Goal: Task Accomplishment & Management: Manage account settings

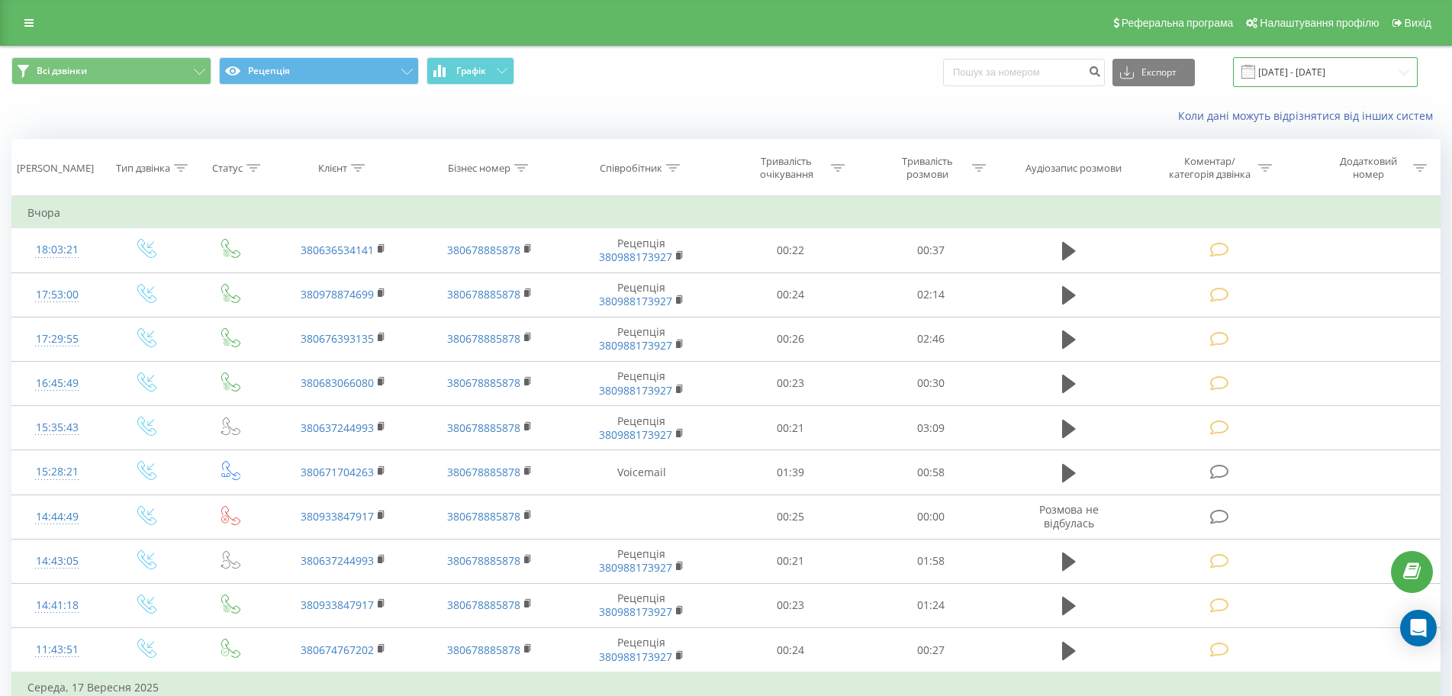
click at [1348, 71] on input "[DATE] - [DATE]" at bounding box center [1325, 72] width 185 height 30
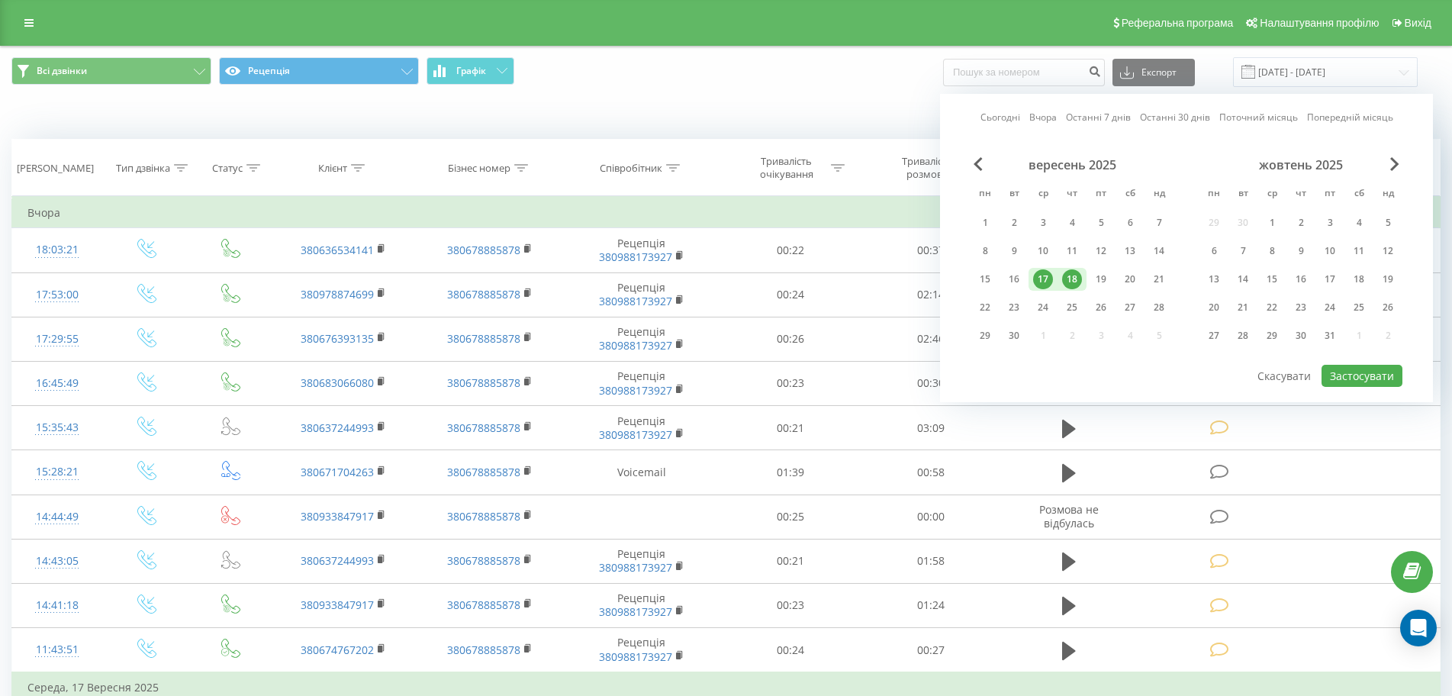
click at [1076, 282] on div "18" at bounding box center [1072, 279] width 20 height 20
click at [1342, 377] on button "Застосувати" at bounding box center [1362, 376] width 81 height 22
type input "[DATE] - [DATE]"
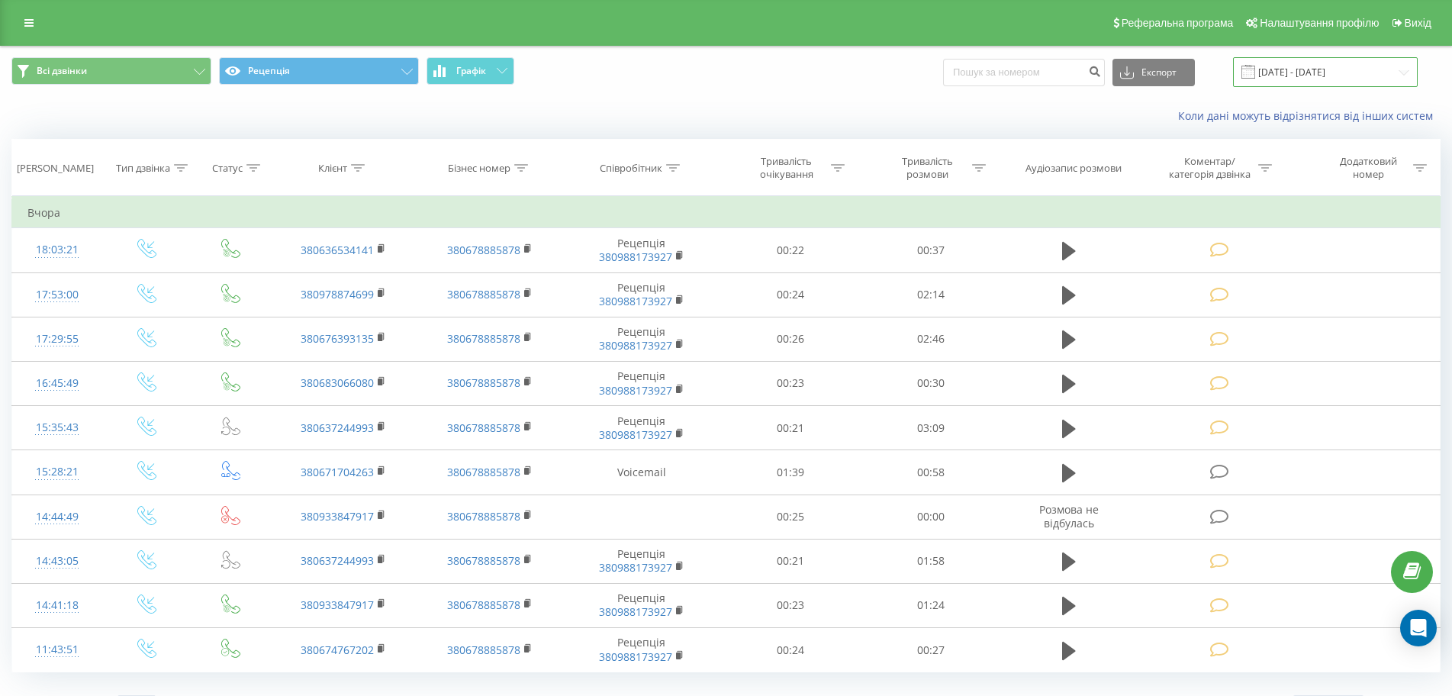
click at [1362, 67] on input "[DATE] - [DATE]" at bounding box center [1325, 72] width 185 height 30
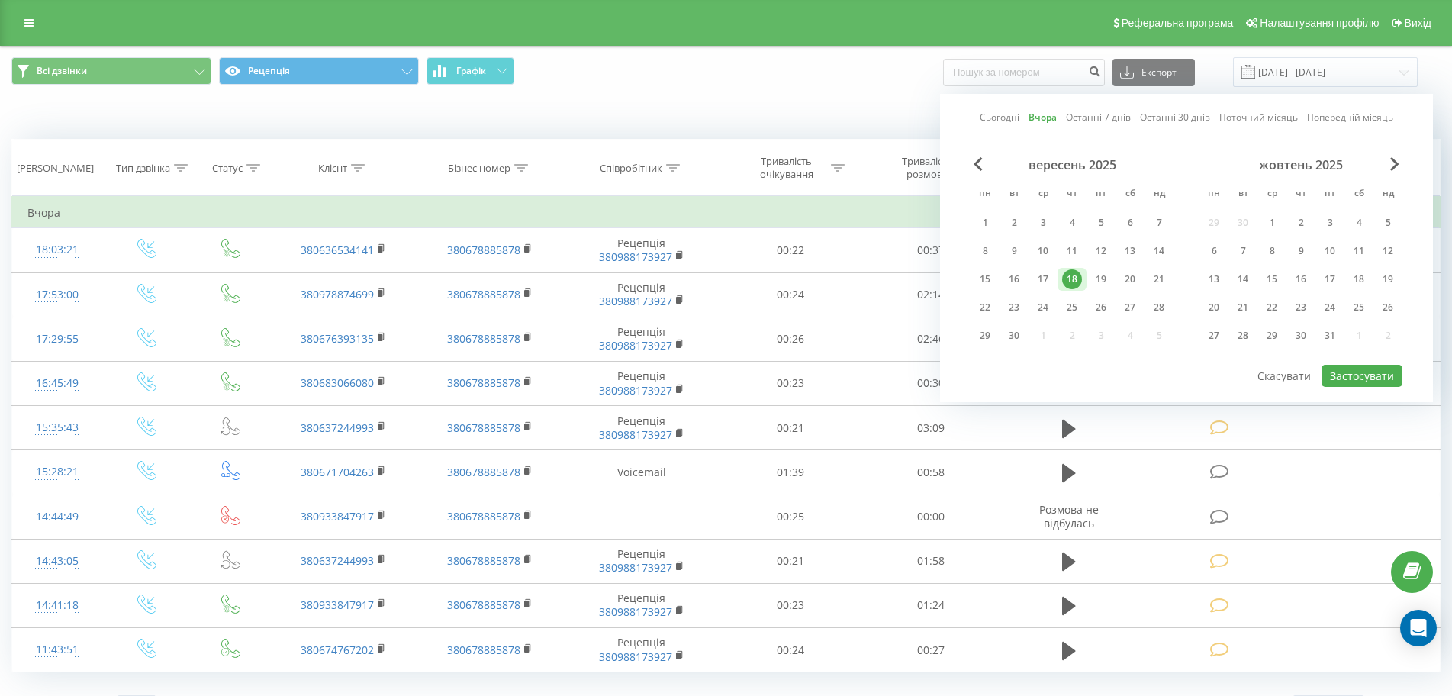
click at [1078, 280] on div "18" at bounding box center [1072, 279] width 20 height 20
click at [1102, 276] on div "19" at bounding box center [1101, 279] width 20 height 20
click at [1345, 377] on button "Застосувати" at bounding box center [1362, 376] width 81 height 22
type input "[DATE] - [DATE]"
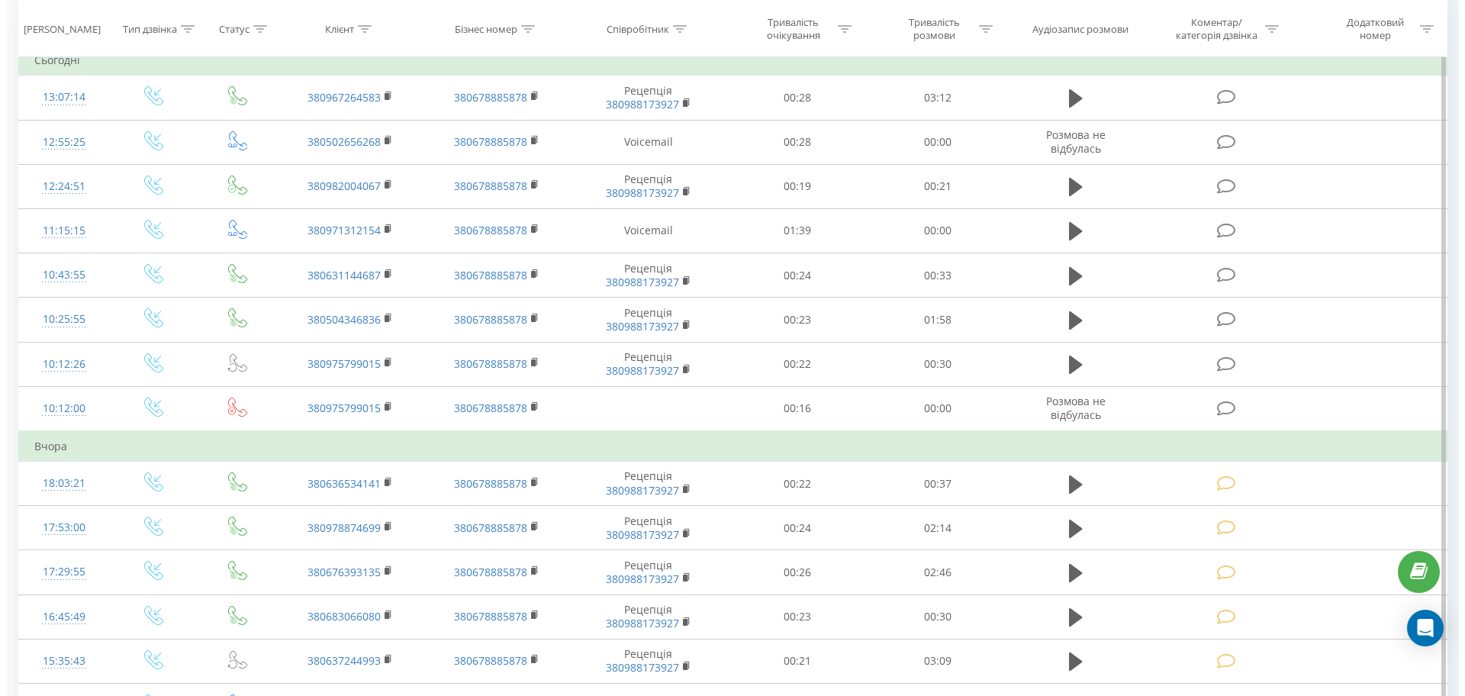
scroll to position [76, 0]
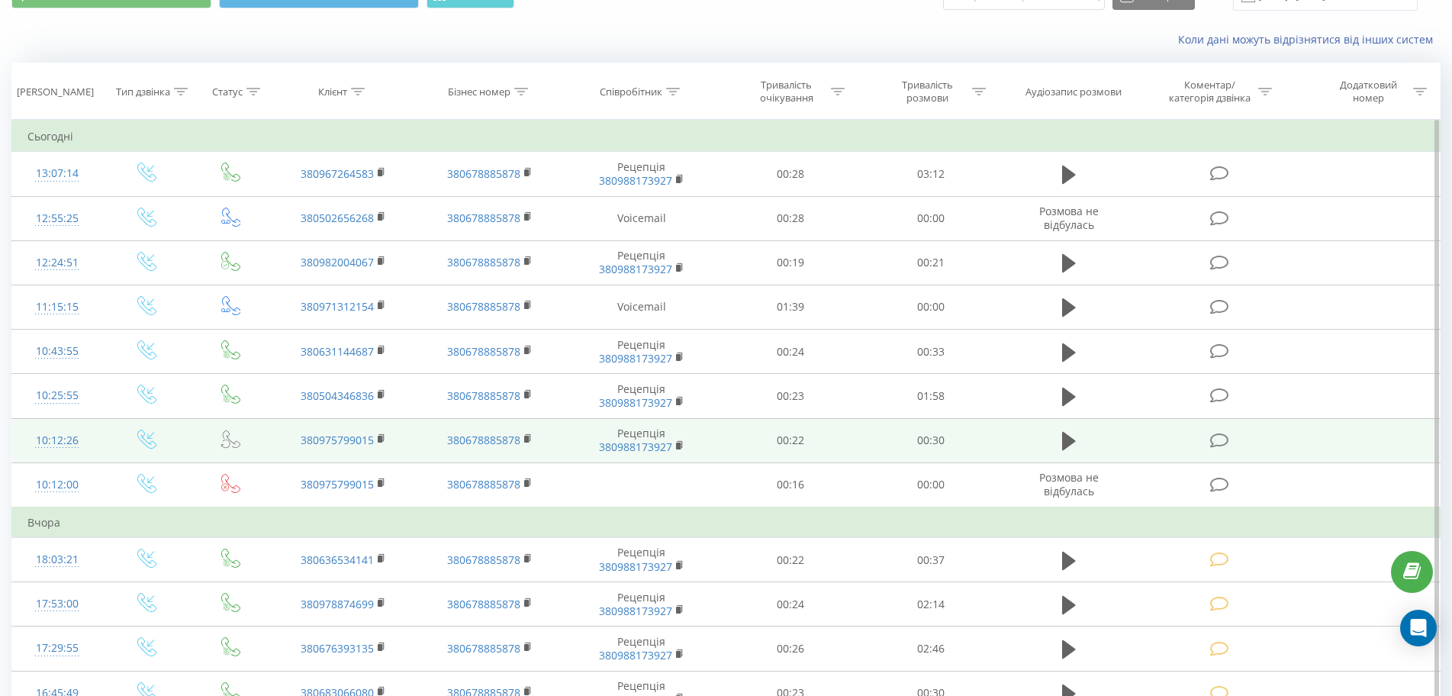
click at [1230, 442] on span at bounding box center [1220, 439] width 21 height 15
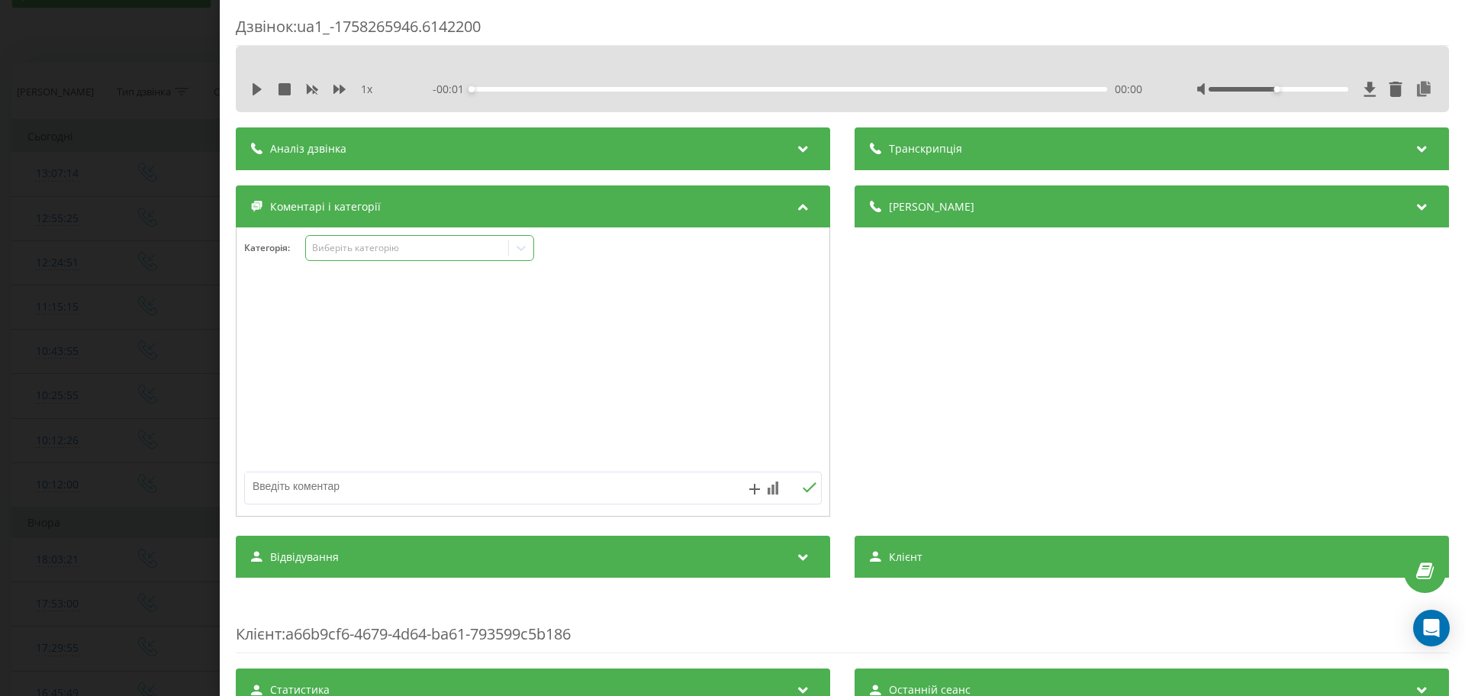
click at [434, 251] on div "Виберіть категорію" at bounding box center [407, 248] width 191 height 12
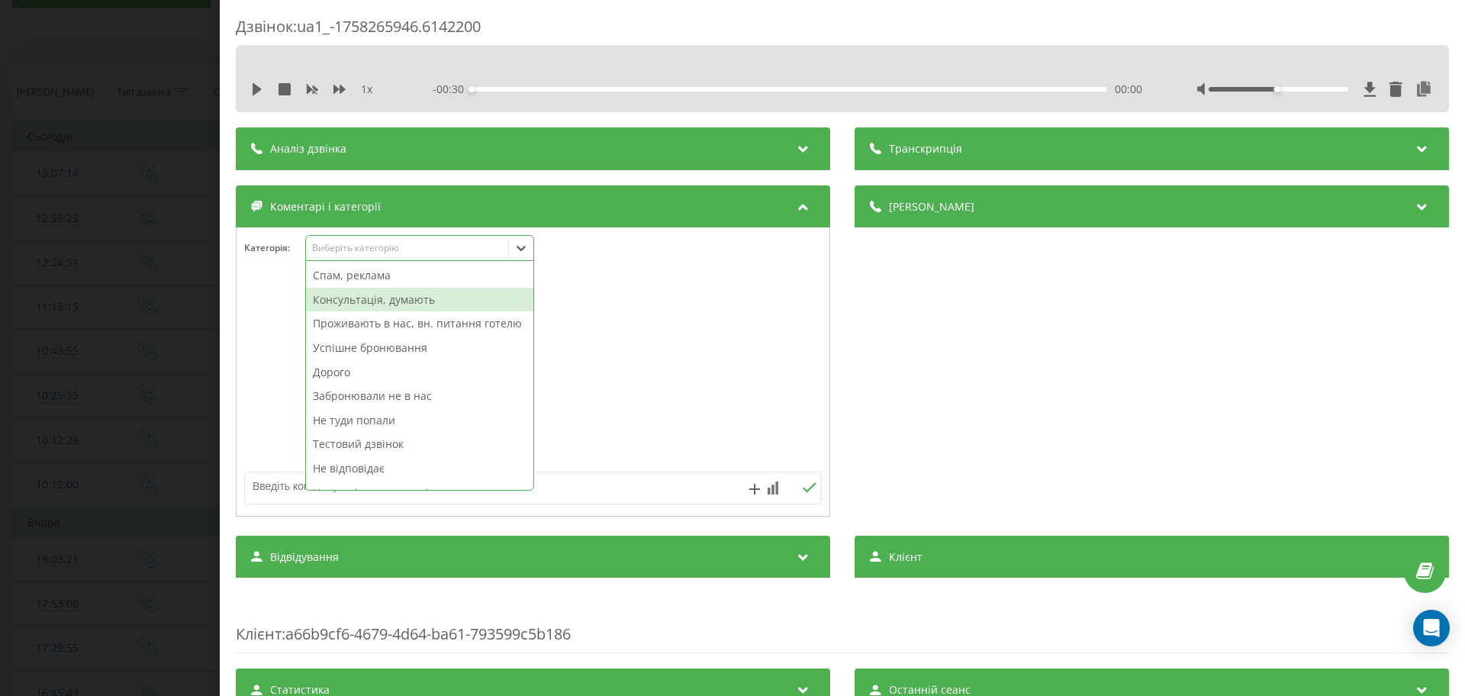
click at [377, 305] on div "Консультація, думають" at bounding box center [419, 300] width 227 height 24
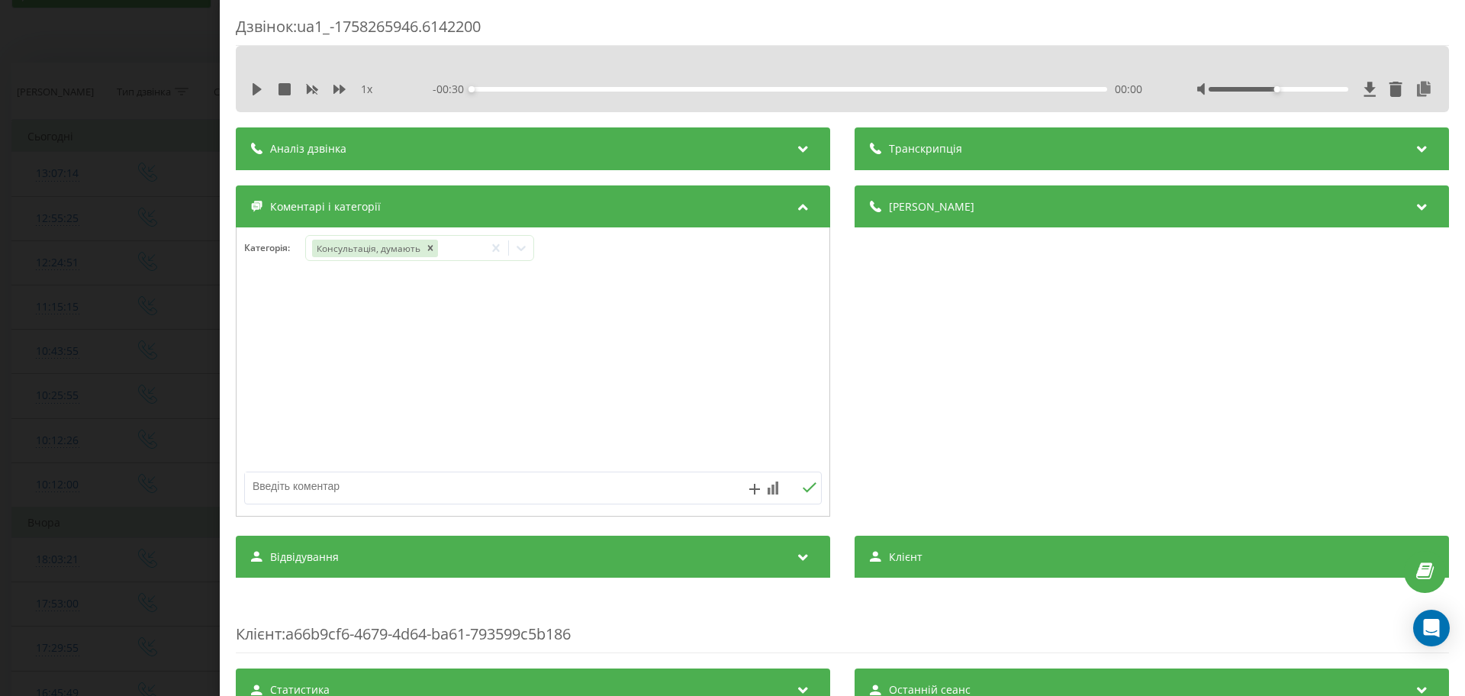
click at [757, 365] on div at bounding box center [533, 372] width 593 height 183
click at [395, 486] on textarea at bounding box center [475, 485] width 461 height 27
type textarea "На жовтень"
click at [94, 355] on div "Дзвінок : ua1_-1758265946.6142200 1 x - 00:30 00:00 00:00 Транскрипція Для AI-а…" at bounding box center [732, 348] width 1465 height 696
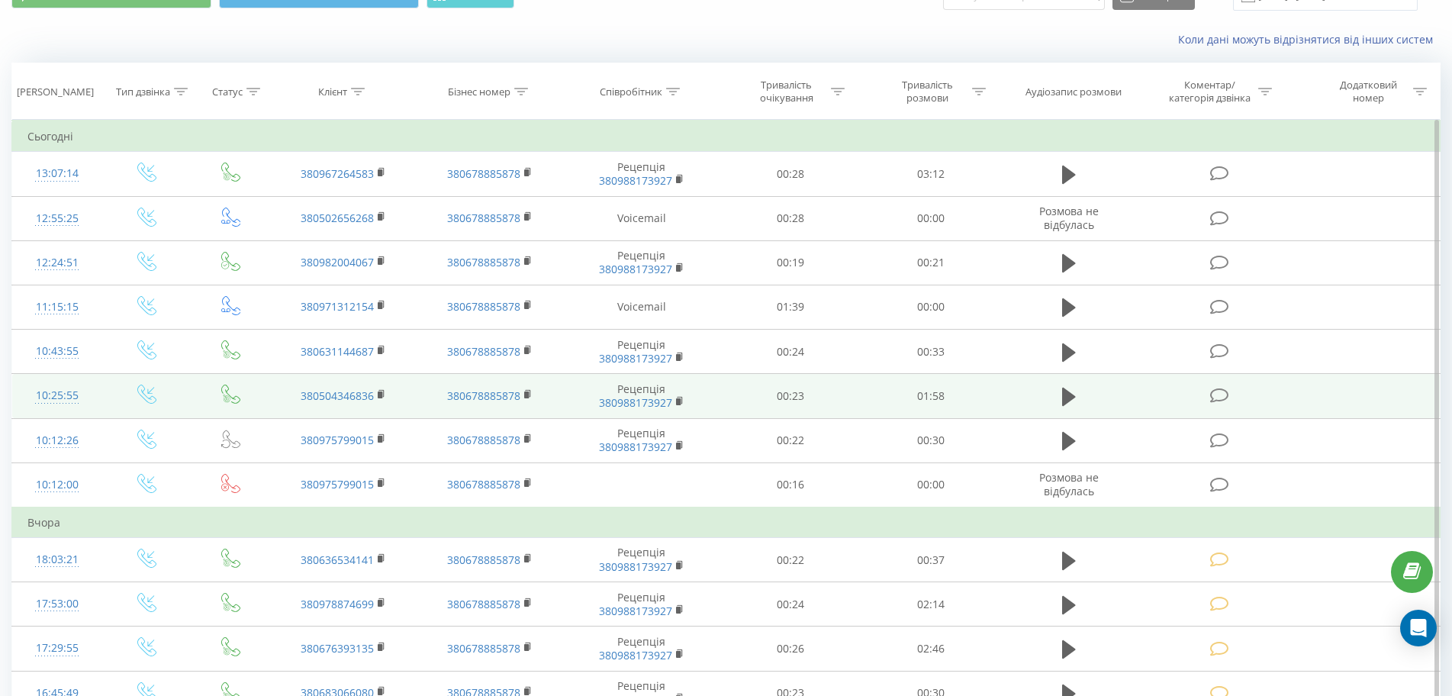
click at [1233, 398] on td at bounding box center [1220, 396] width 169 height 44
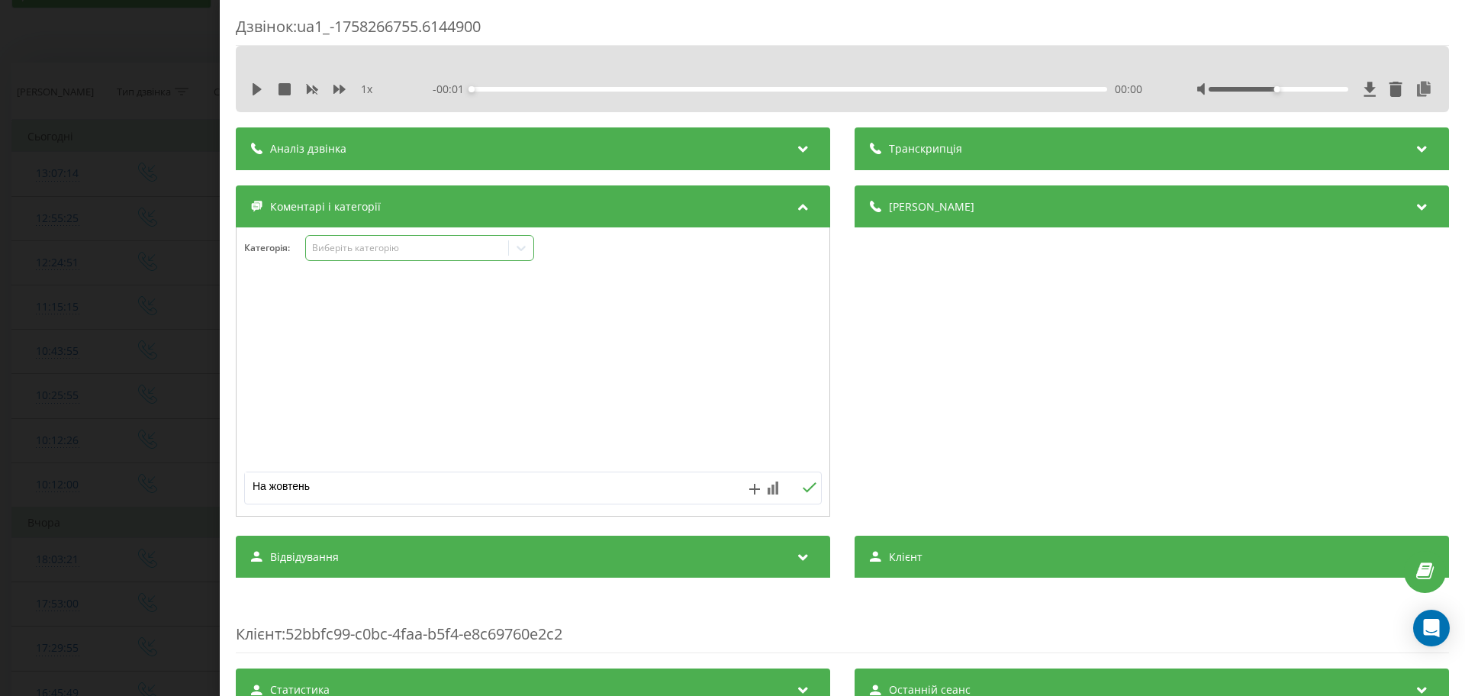
click at [388, 246] on div "Виберіть категорію" at bounding box center [407, 248] width 191 height 12
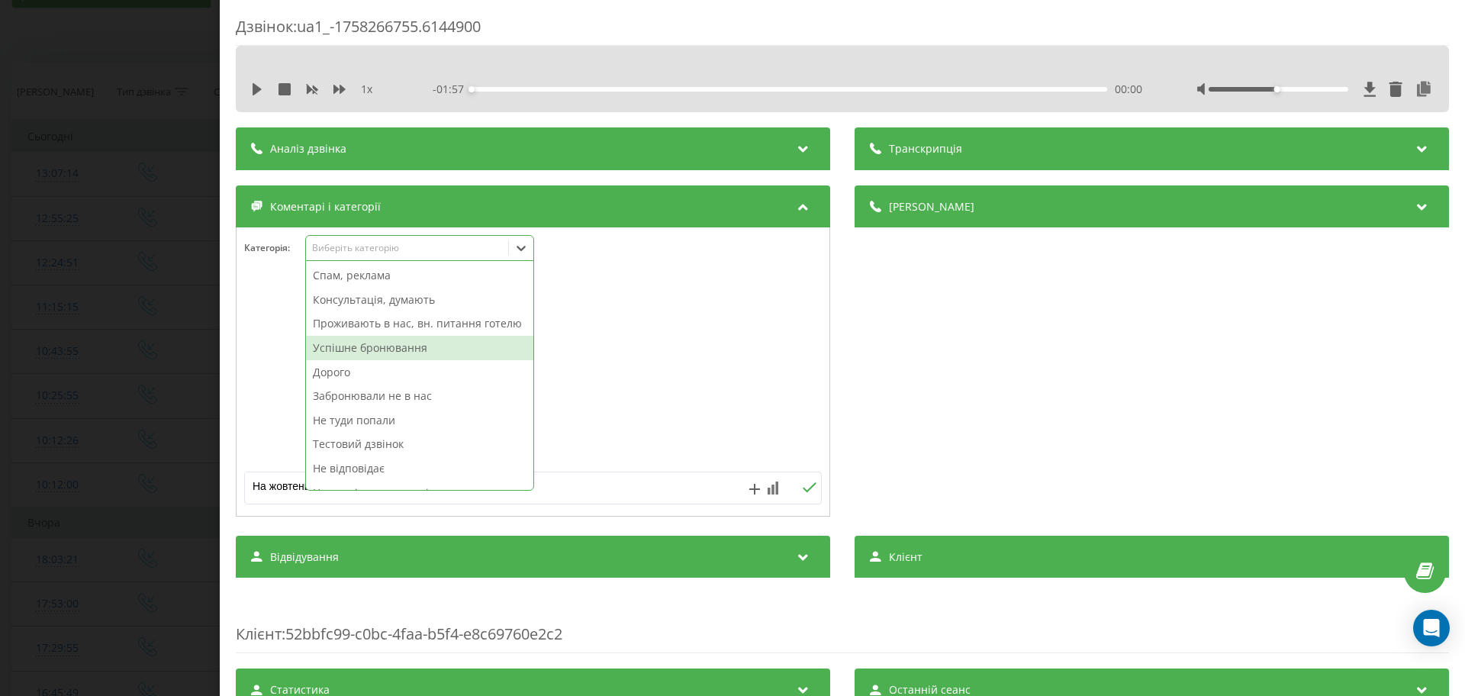
click at [382, 360] on div "Успішне бронювання" at bounding box center [419, 348] width 227 height 24
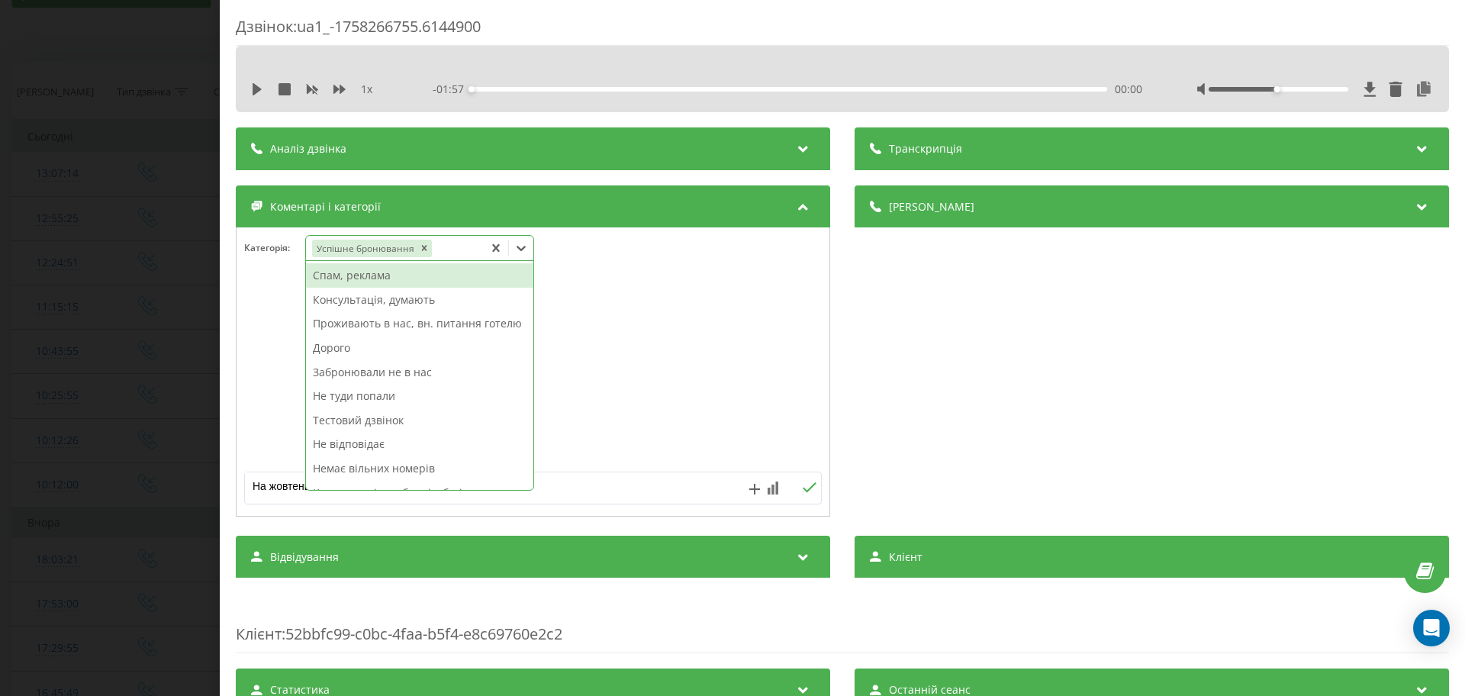
click at [127, 353] on div "Дзвінок : ua1_-1758266755.6144900 1 x - 01:57 00:00 00:00 Транскрипція Для AI-а…" at bounding box center [732, 348] width 1465 height 696
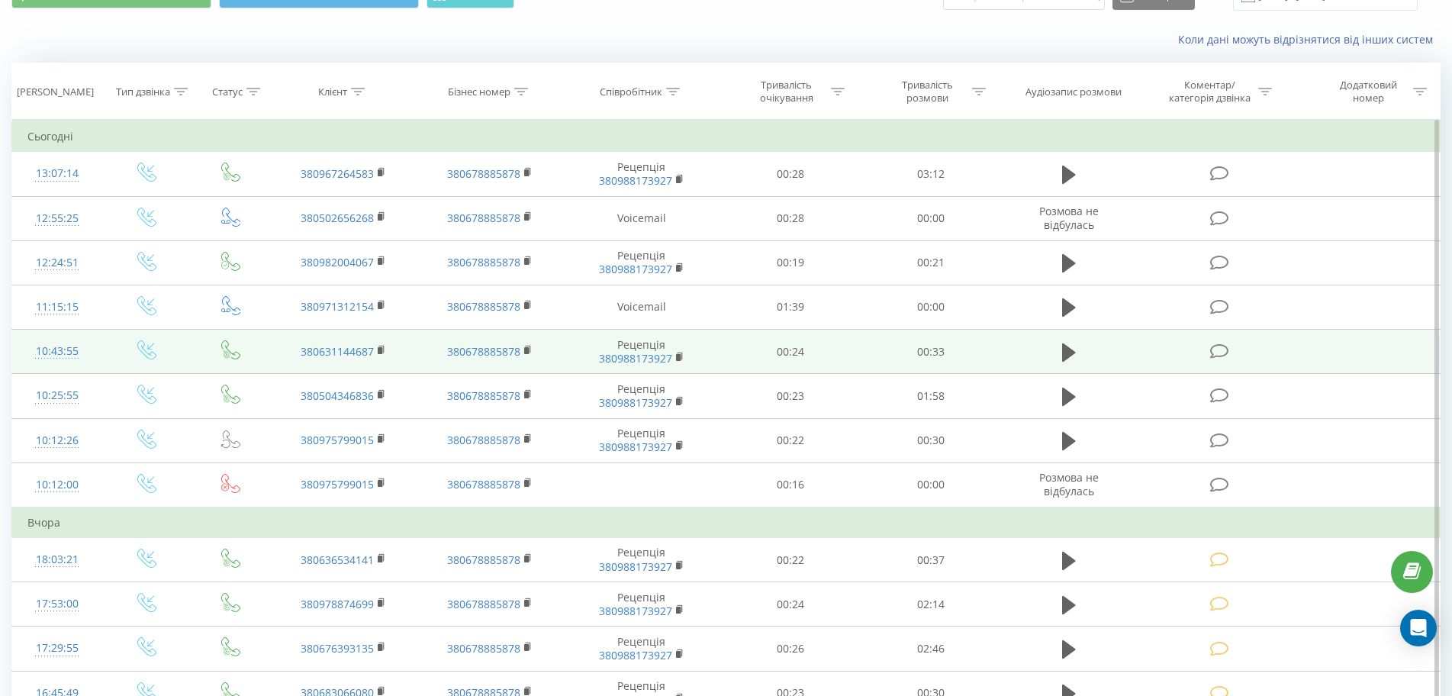
click at [1217, 349] on icon at bounding box center [1219, 351] width 19 height 16
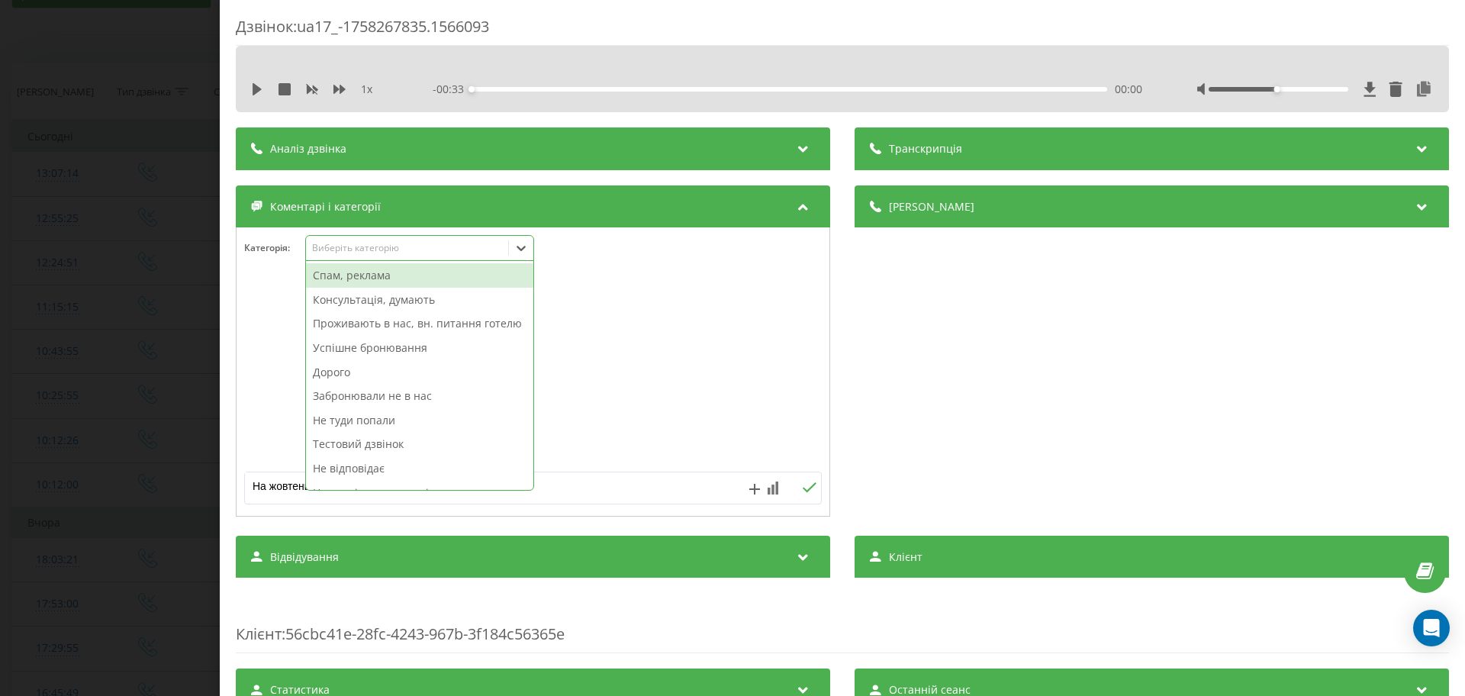
click at [387, 248] on div "Виберіть категорію" at bounding box center [407, 248] width 191 height 12
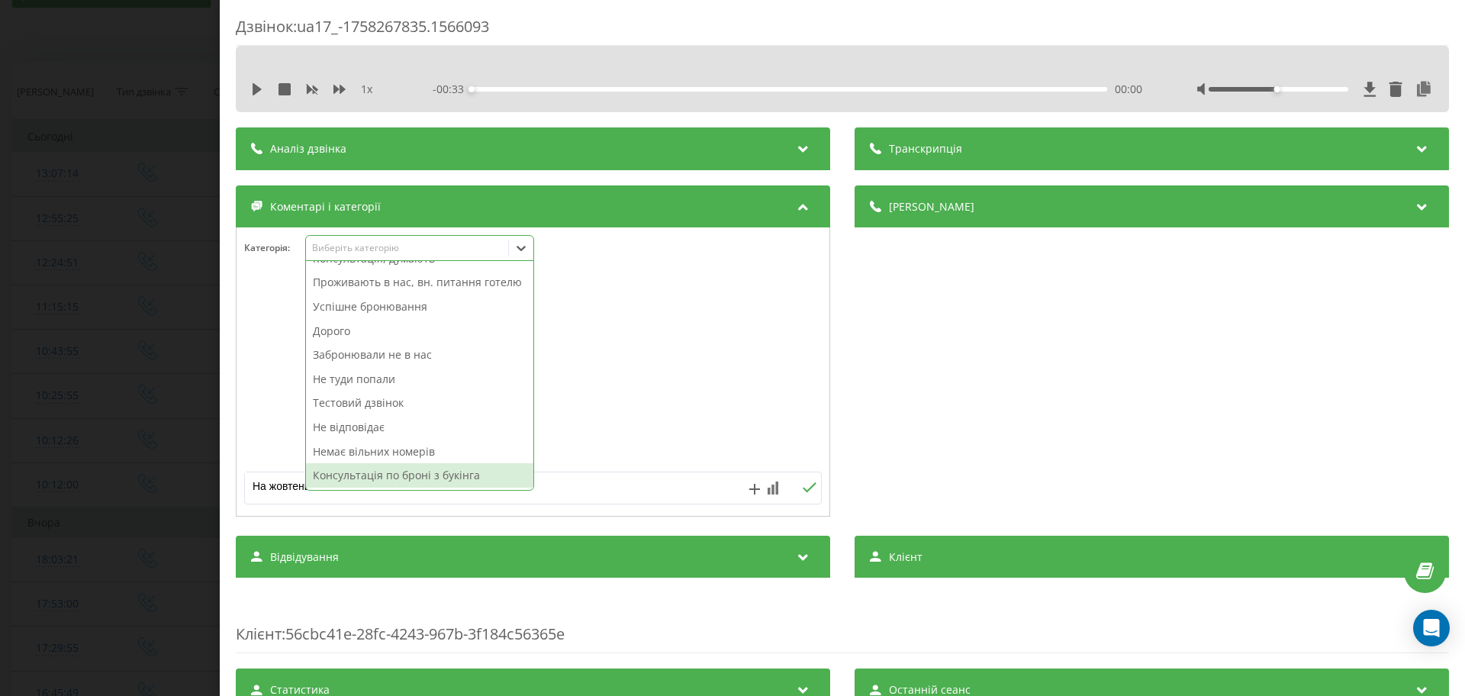
click at [412, 479] on div "Консультація по броні з букінга" at bounding box center [419, 475] width 227 height 24
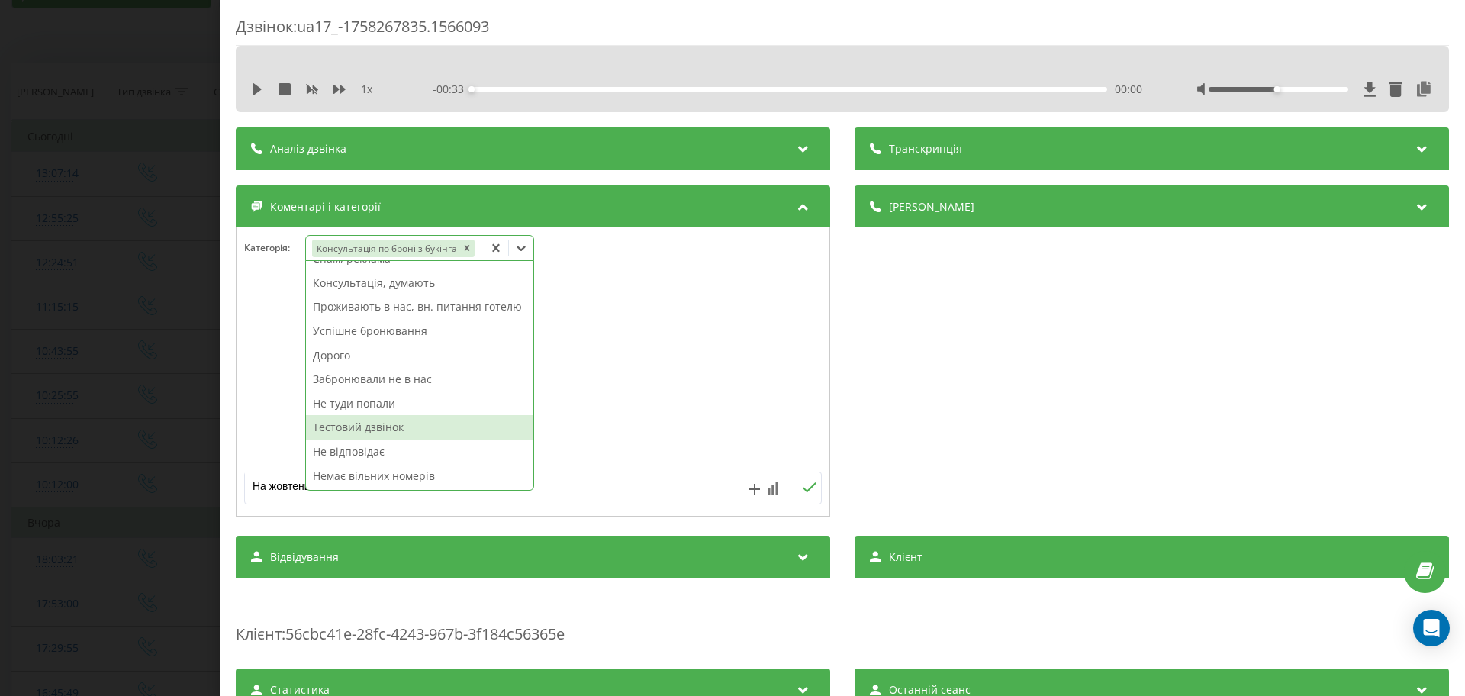
click at [63, 341] on div "Дзвінок : ua17_-1758267835.1566093 1 x - 00:33 00:00 00:00 Транскрипція Для AI-…" at bounding box center [732, 348] width 1465 height 696
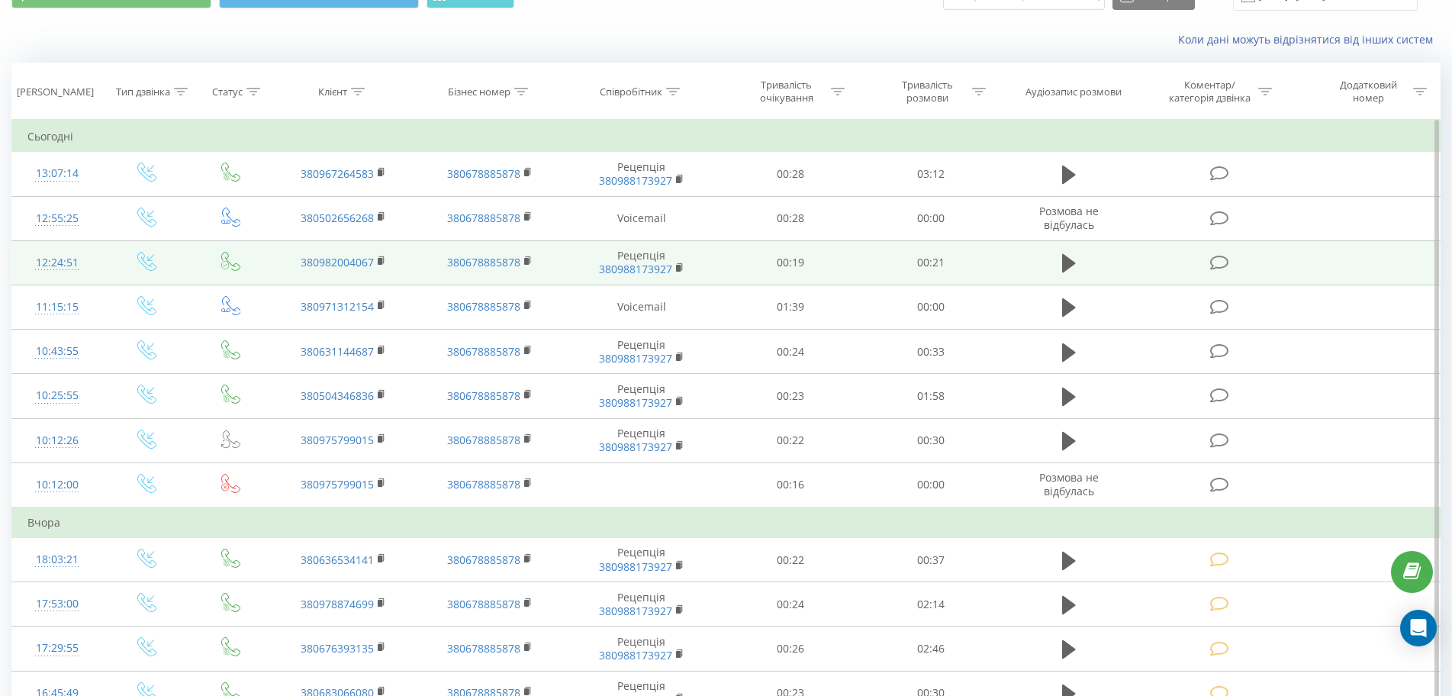
click at [1221, 263] on icon at bounding box center [1219, 263] width 19 height 16
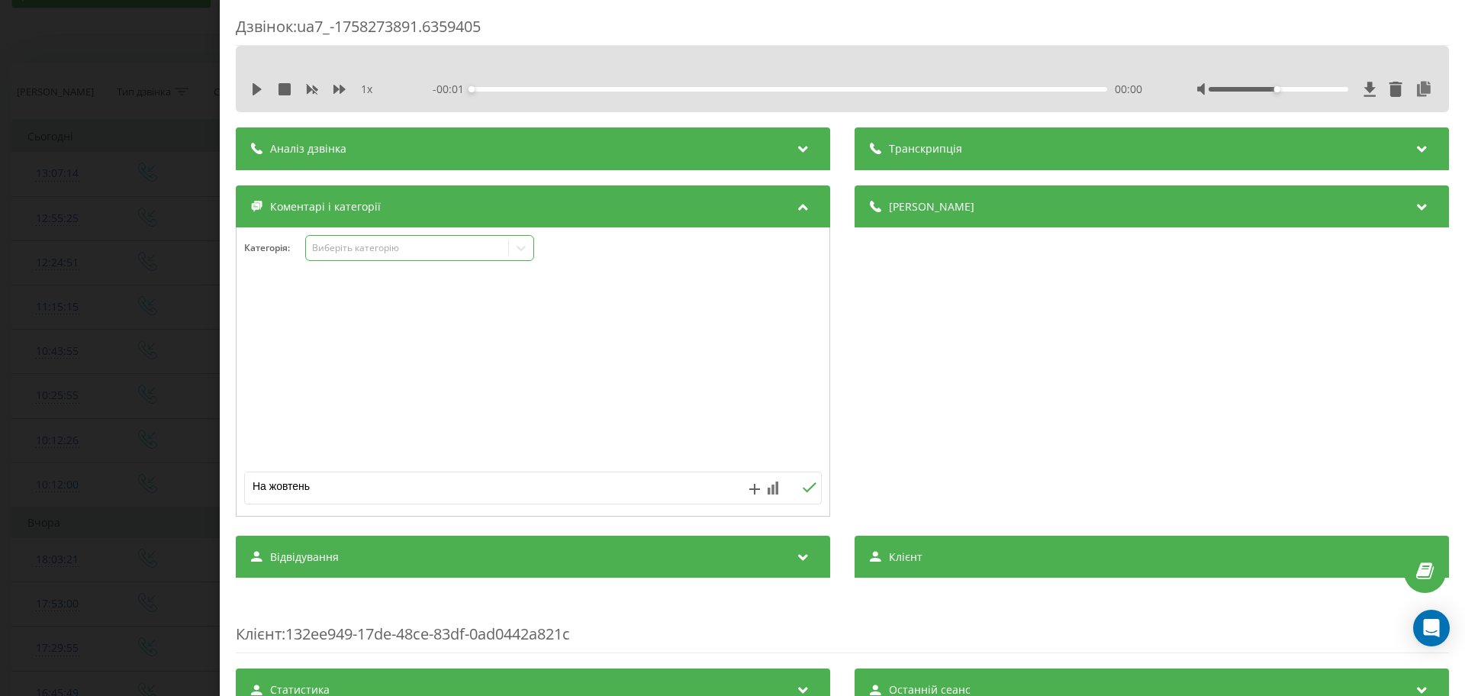
click at [379, 250] on div "Виберіть категорію" at bounding box center [407, 248] width 191 height 12
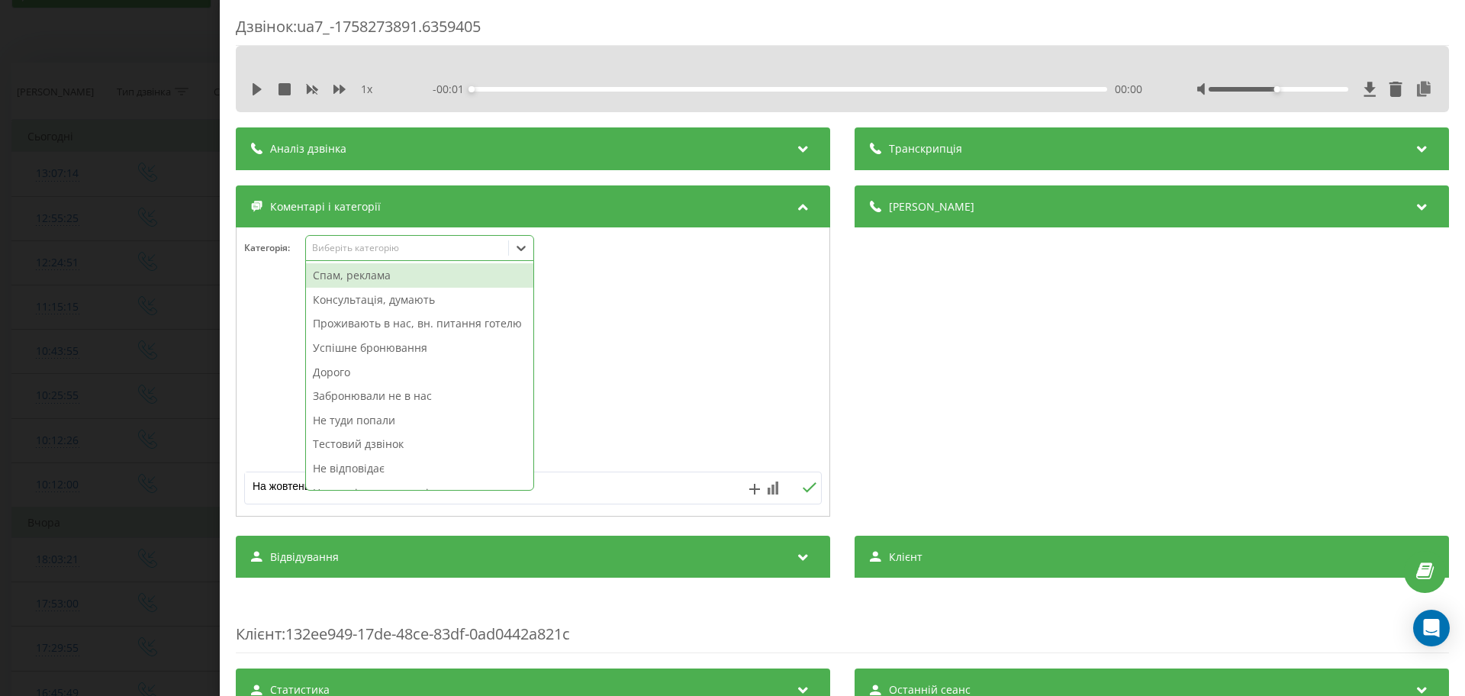
scroll to position [56, 0]
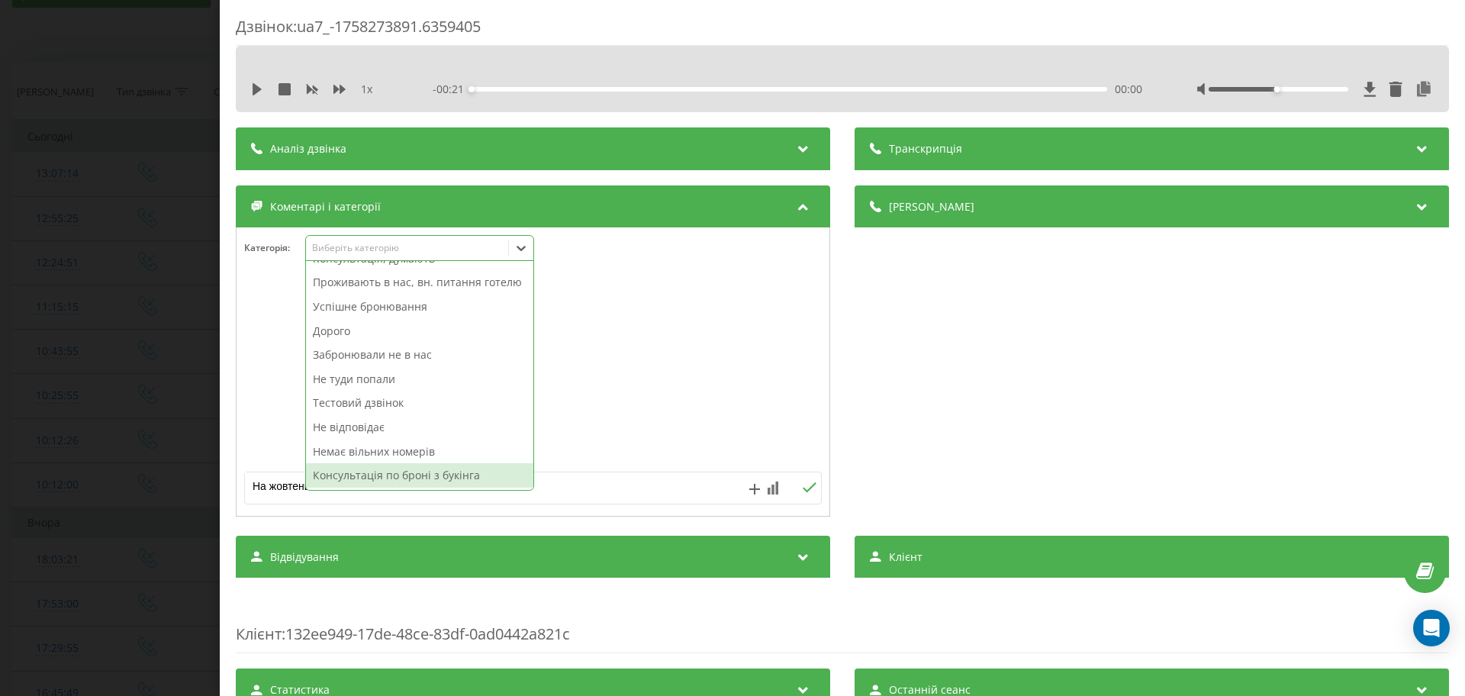
click at [388, 482] on div "Консультація по броні з букінга" at bounding box center [419, 475] width 227 height 24
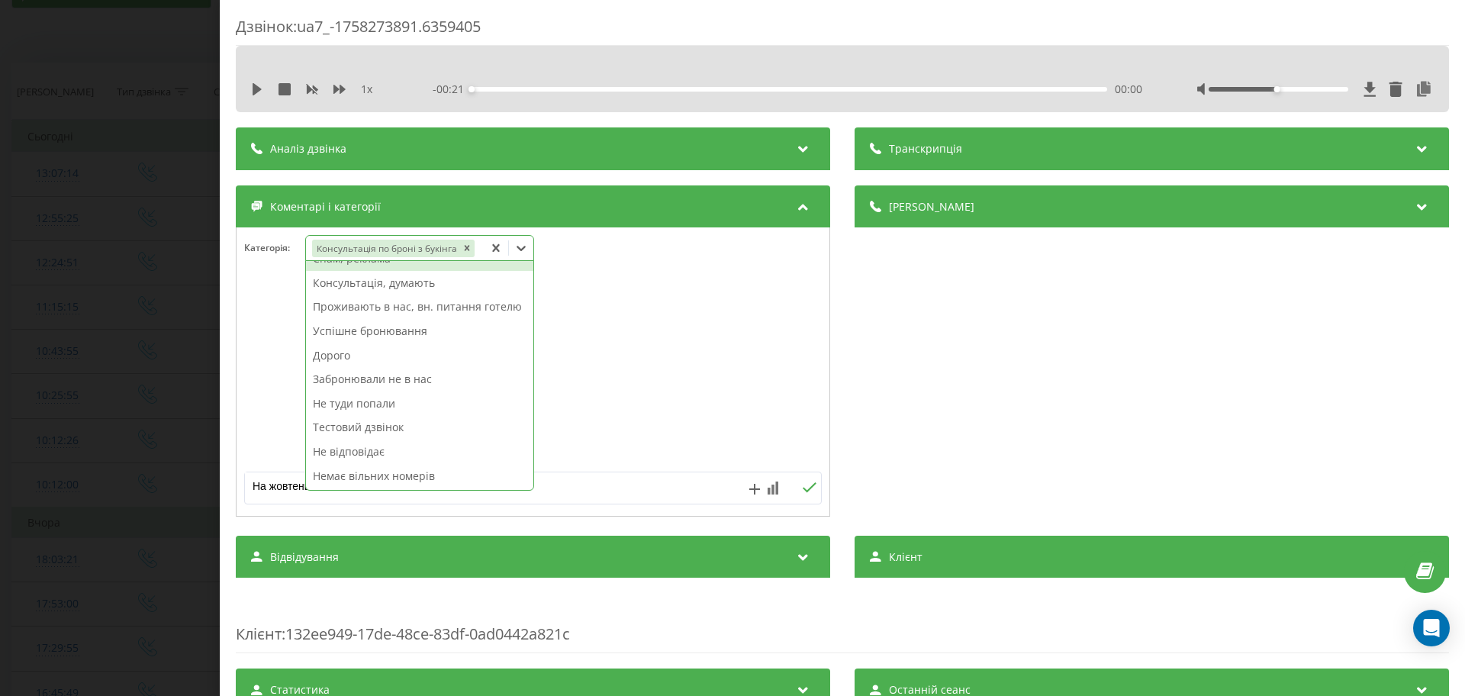
scroll to position [32, 0]
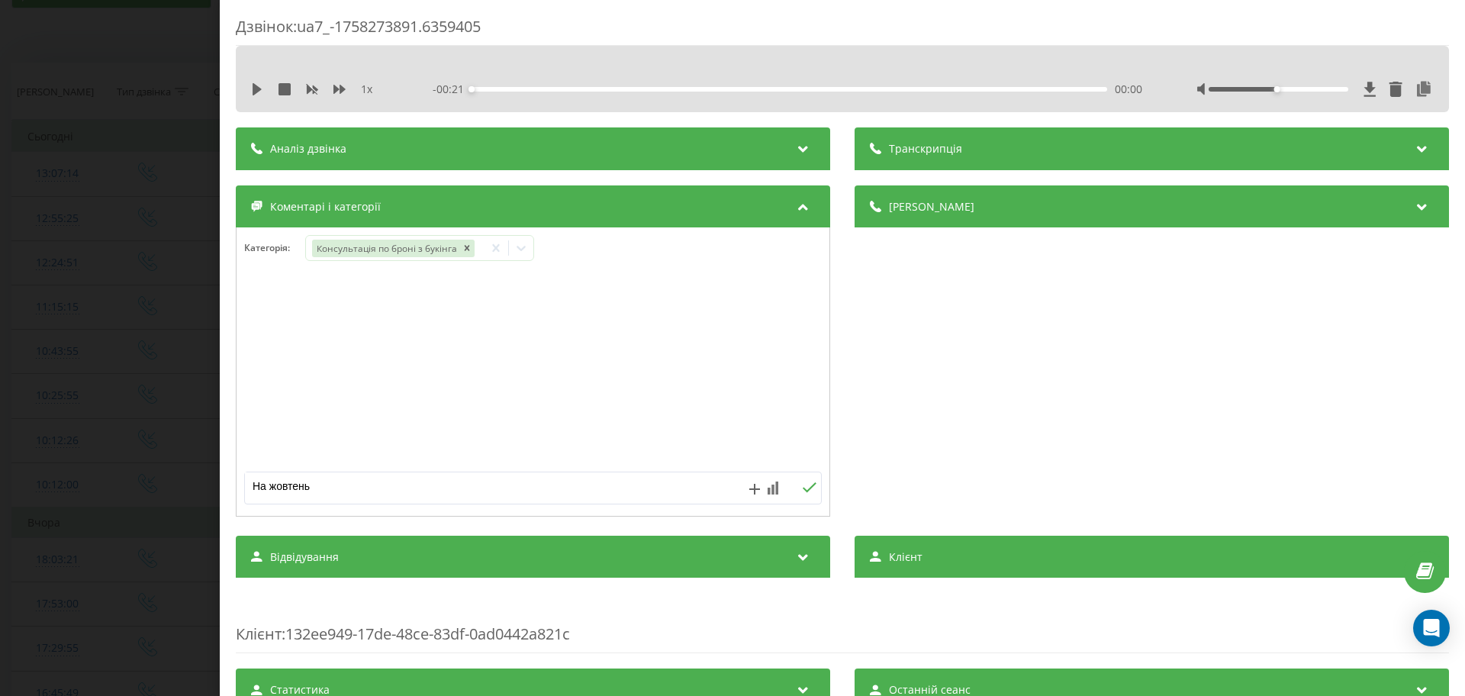
click at [111, 353] on div "Дзвінок : ua7_-1758273891.6359405 1 x - 00:21 00:00 00:00 Транскрипція Для AI-а…" at bounding box center [732, 348] width 1465 height 696
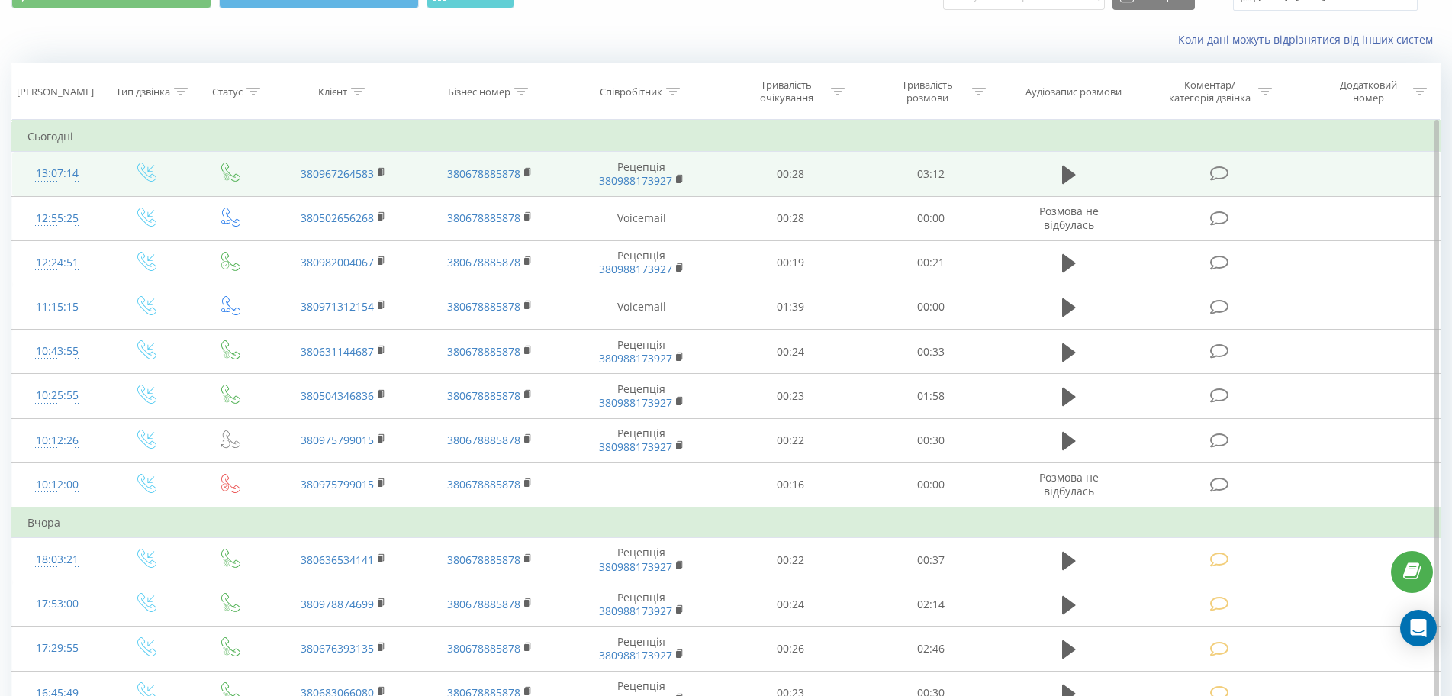
click at [1216, 173] on icon at bounding box center [1219, 174] width 19 height 16
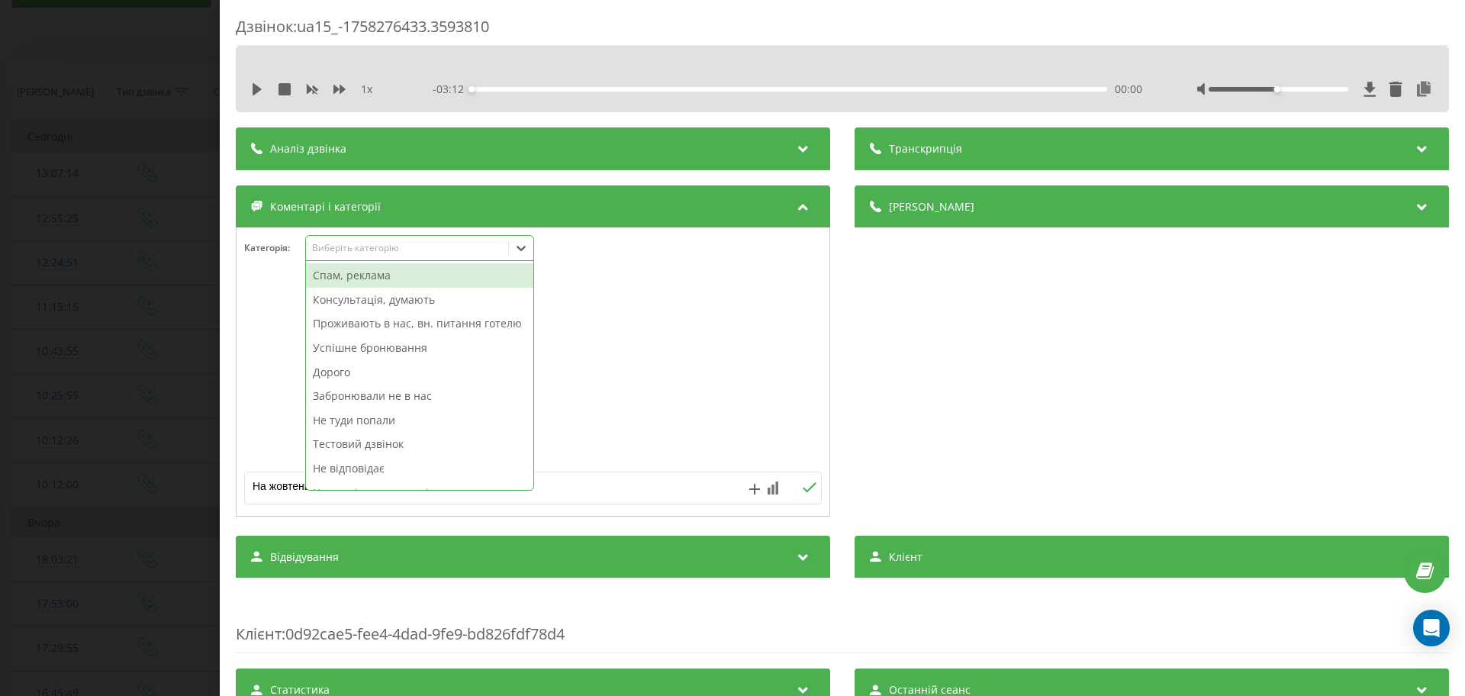
click at [375, 248] on div "Виберіть категорію" at bounding box center [407, 248] width 191 height 12
click at [356, 359] on div "Успішне бронювання" at bounding box center [419, 348] width 227 height 24
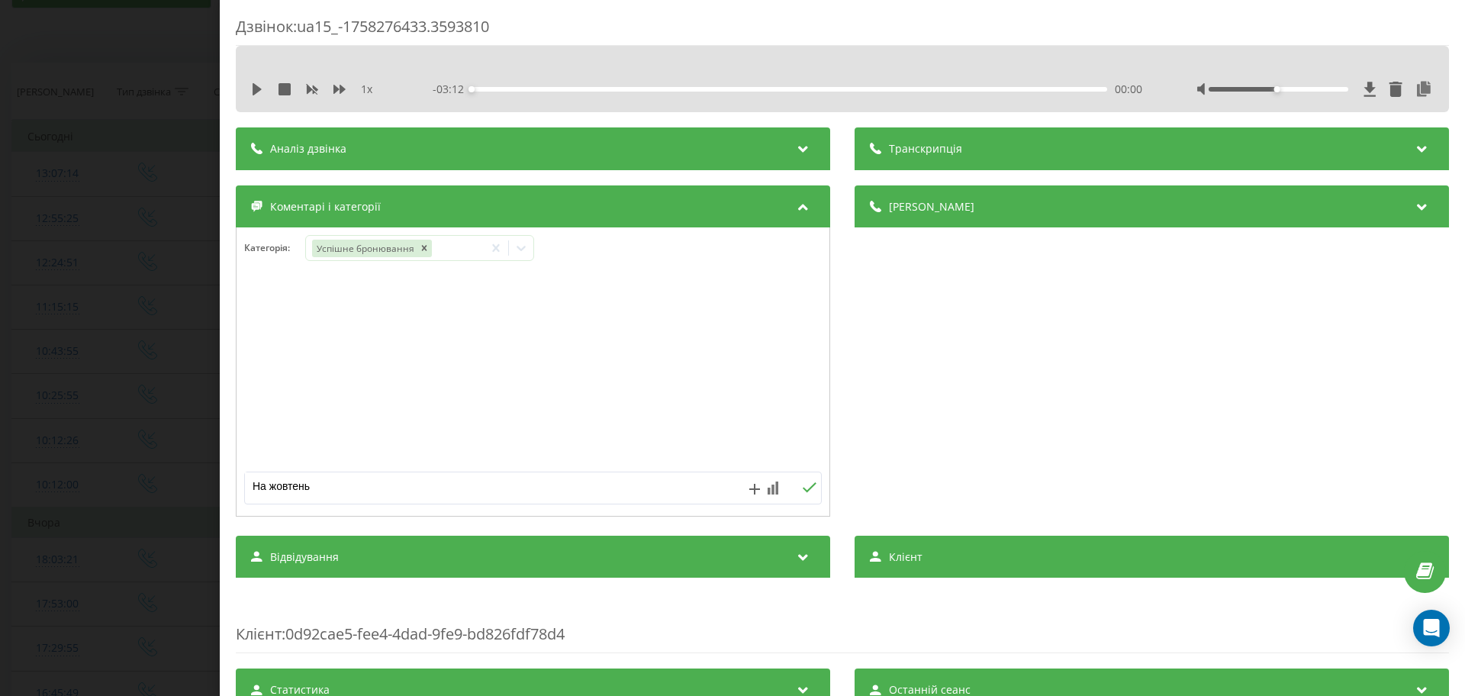
click at [93, 322] on div "Дзвінок : ua15_-1758276433.3593810 1 x - 03:12 00:00 00:00 Транскрипція Для AI-…" at bounding box center [732, 348] width 1465 height 696
